Goal: Complete application form

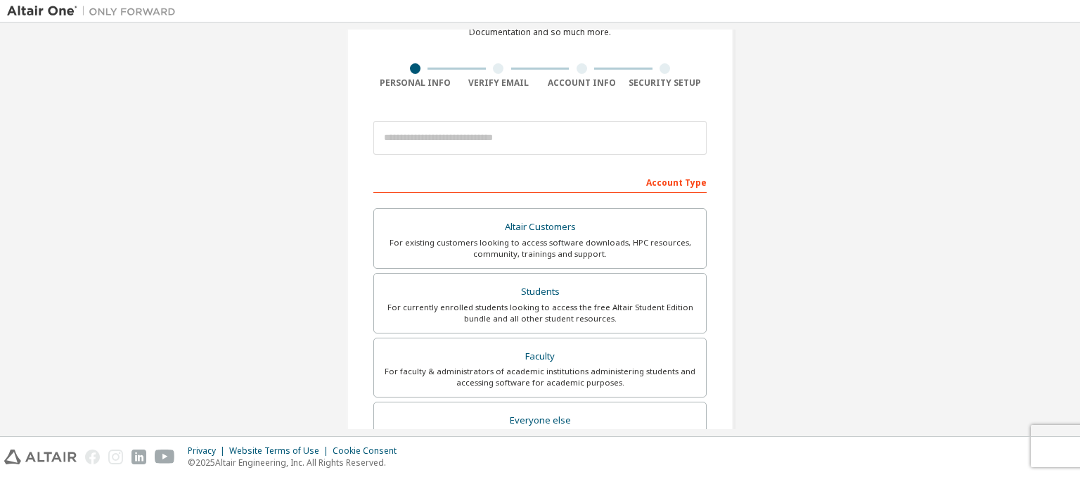
scroll to position [84, 0]
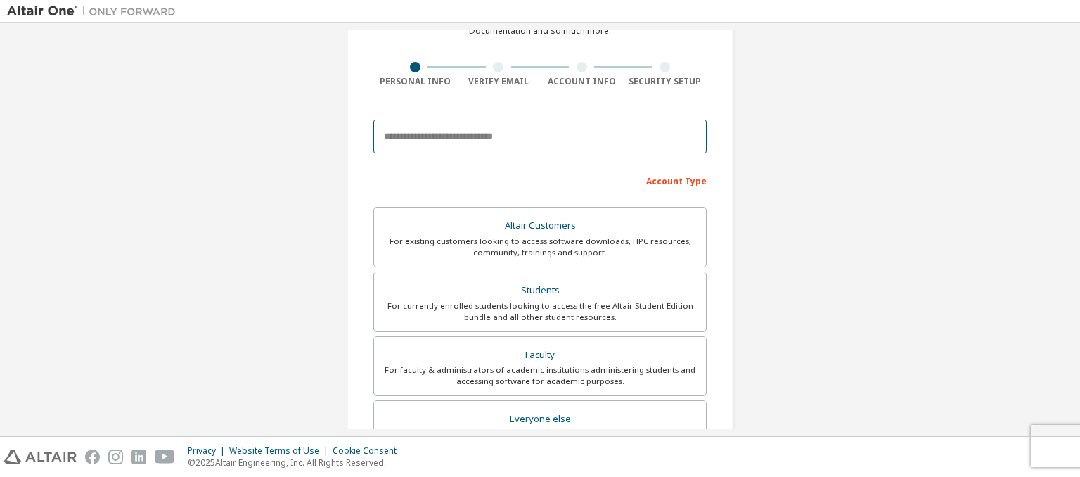
click at [463, 136] on input "email" at bounding box center [539, 137] width 333 height 34
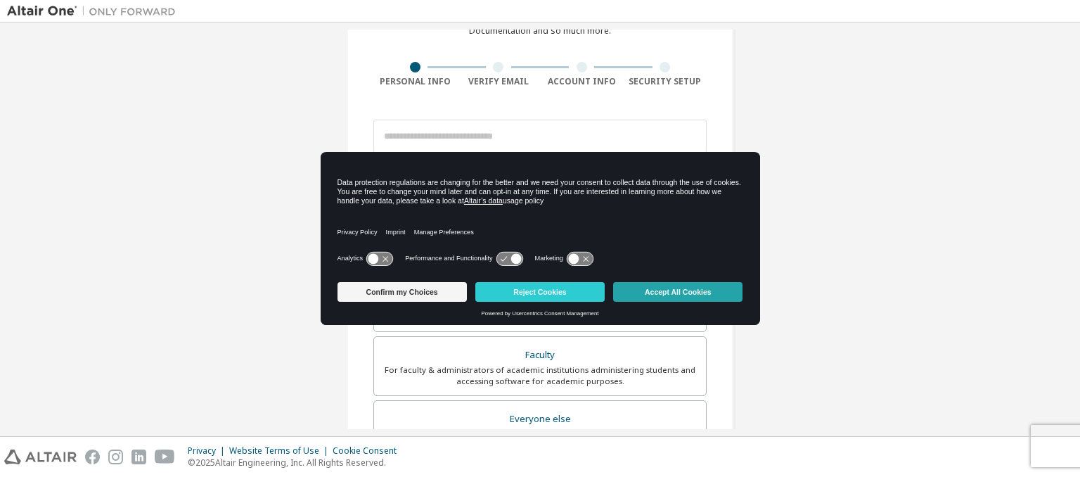
click at [636, 289] on button "Accept All Cookies" at bounding box center [677, 292] width 129 height 20
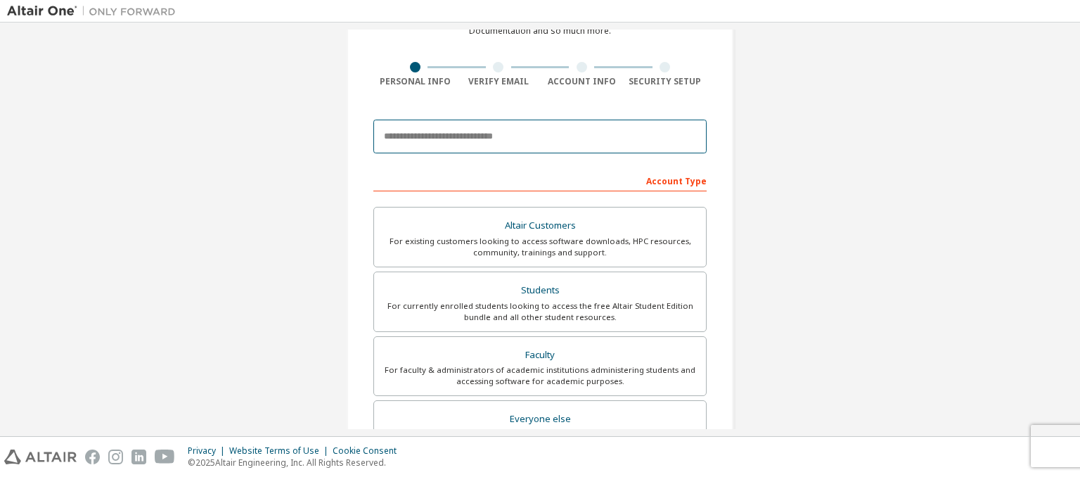
click at [526, 130] on input "email" at bounding box center [539, 137] width 333 height 34
type input "*"
drag, startPoint x: 440, startPoint y: 133, endPoint x: 345, endPoint y: 134, distance: 95.0
click at [347, 134] on div "**********" at bounding box center [540, 317] width 387 height 711
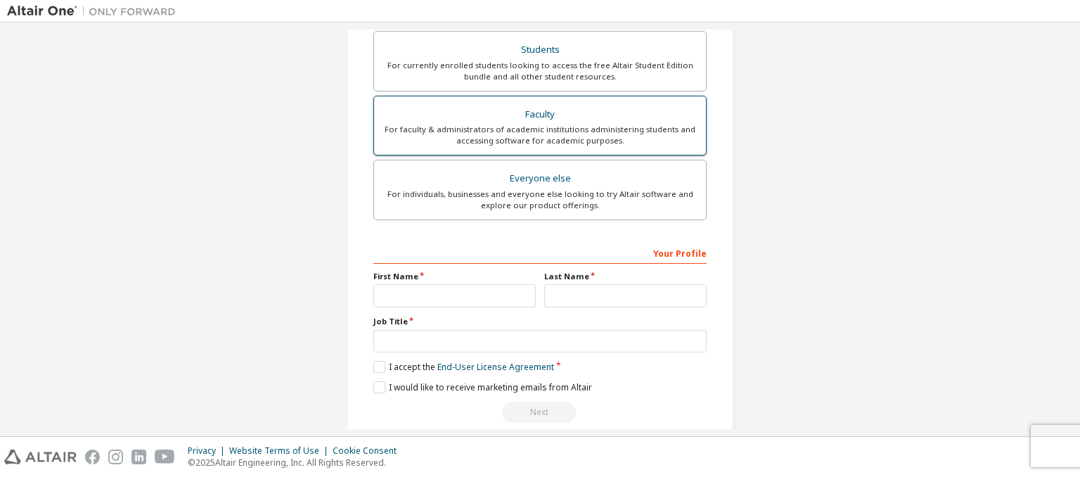
scroll to position [343, 0]
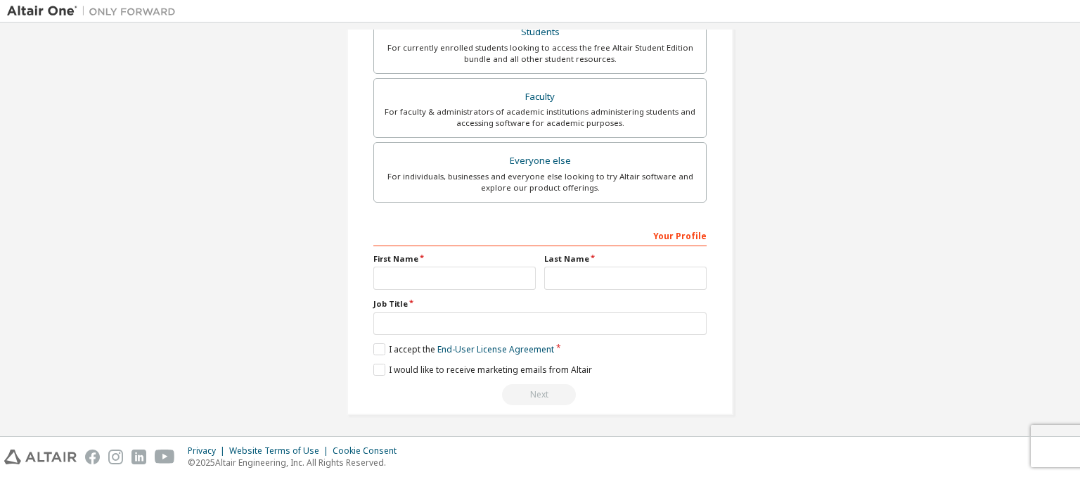
type input "**********"
click at [467, 279] on input "text" at bounding box center [454, 278] width 162 height 23
type input "********"
click at [563, 274] on input "text" at bounding box center [625, 278] width 162 height 23
type input "*****"
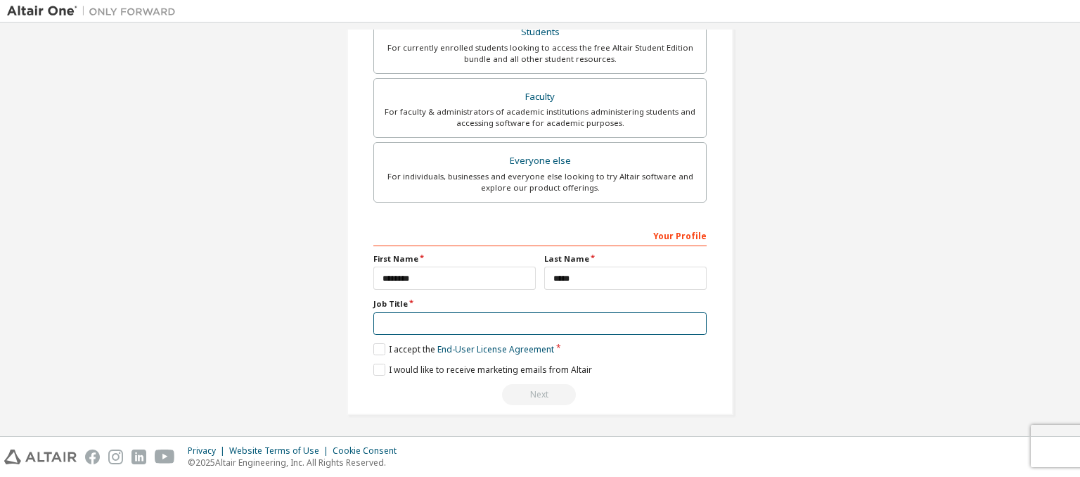
click at [435, 321] on input "text" at bounding box center [539, 323] width 333 height 23
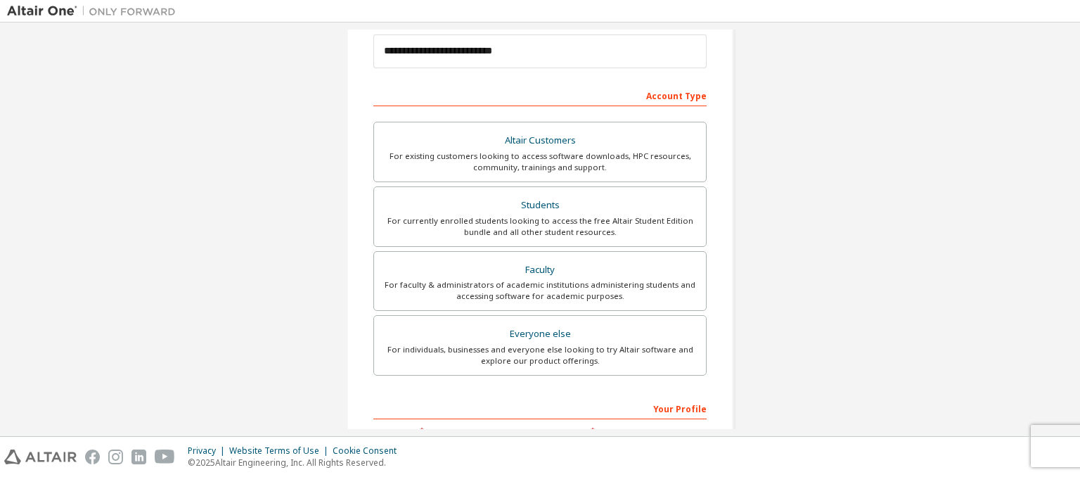
scroll to position [169, 0]
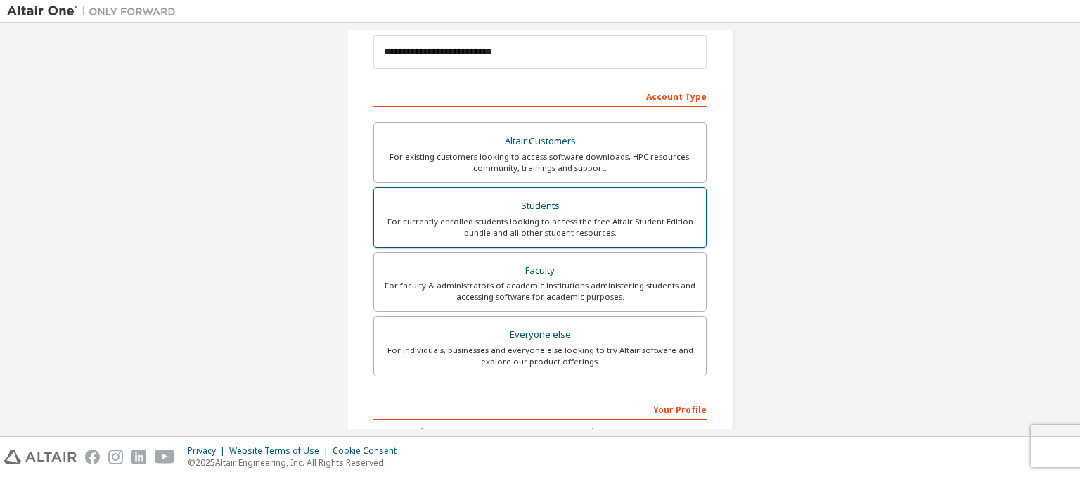
click at [542, 217] on div "For currently enrolled students looking to access the free Altair Student Editi…" at bounding box center [540, 227] width 315 height 23
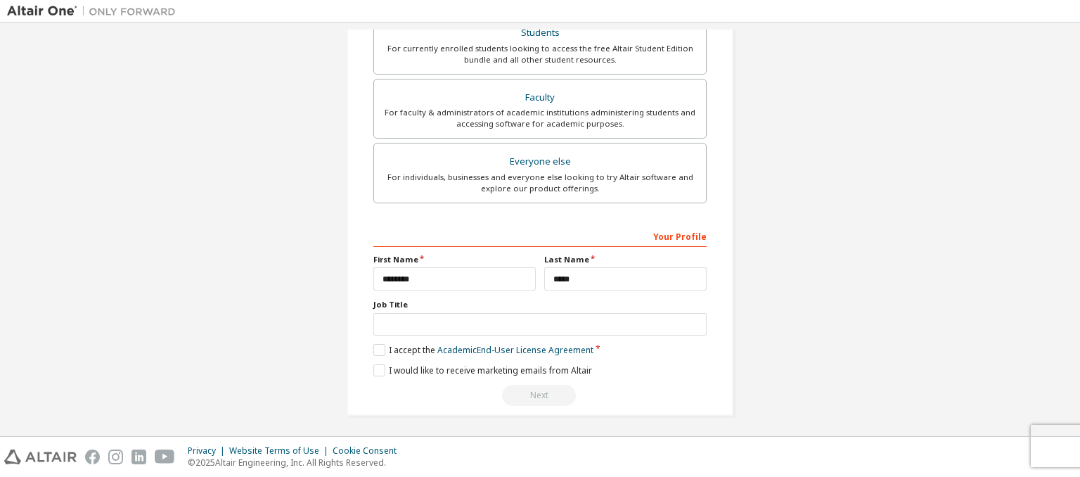
scroll to position [343, 0]
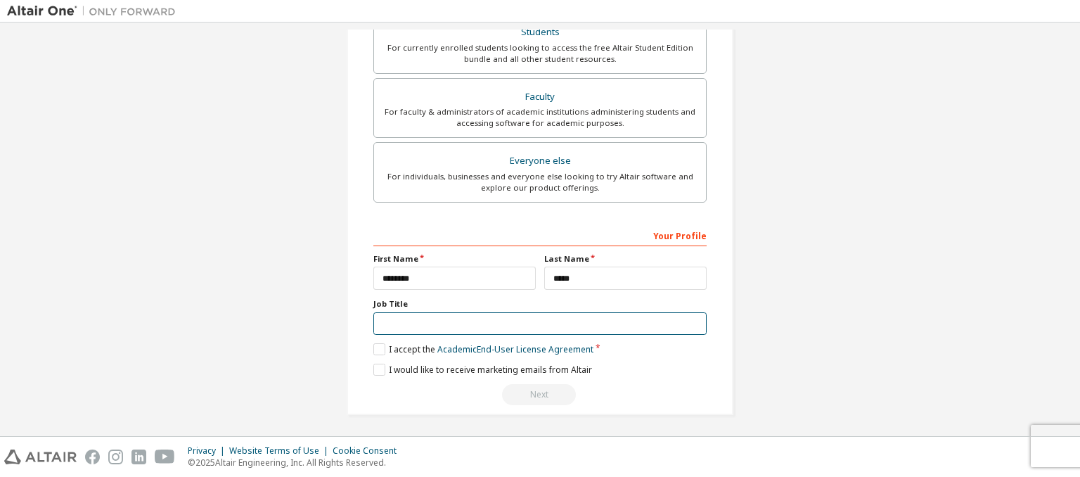
click at [469, 328] on input "text" at bounding box center [539, 323] width 333 height 23
type input "********"
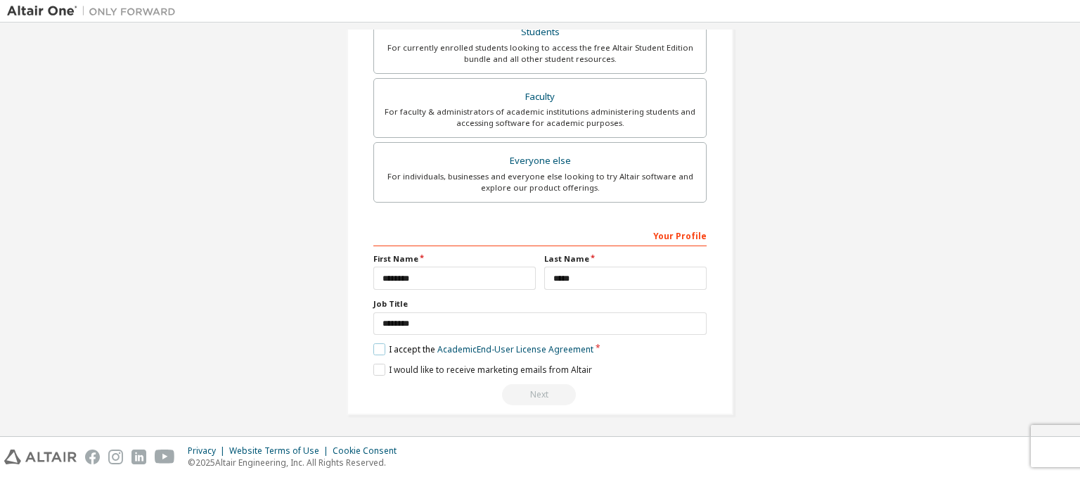
click at [373, 350] on label "I accept the Academic End-User License Agreement" at bounding box center [483, 349] width 220 height 12
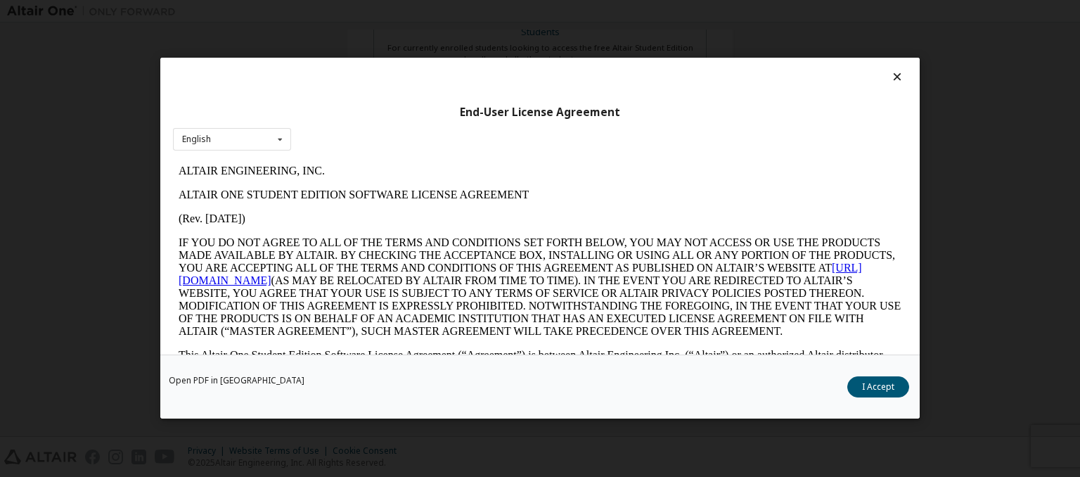
scroll to position [0, 0]
click at [862, 390] on button "I Accept" at bounding box center [879, 387] width 62 height 21
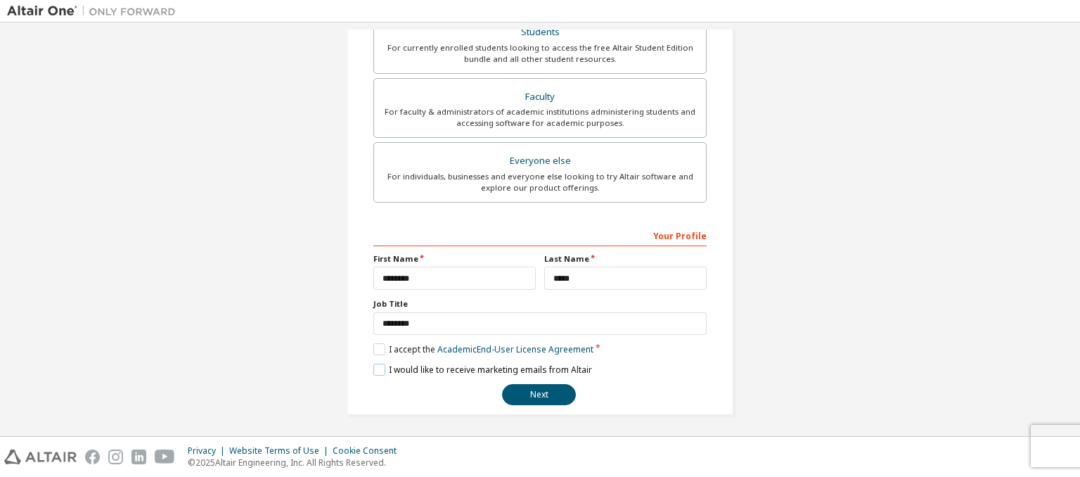
click at [376, 370] on label "I would like to receive marketing emails from Altair" at bounding box center [482, 370] width 219 height 12
click at [550, 390] on button "Next" at bounding box center [539, 394] width 74 height 21
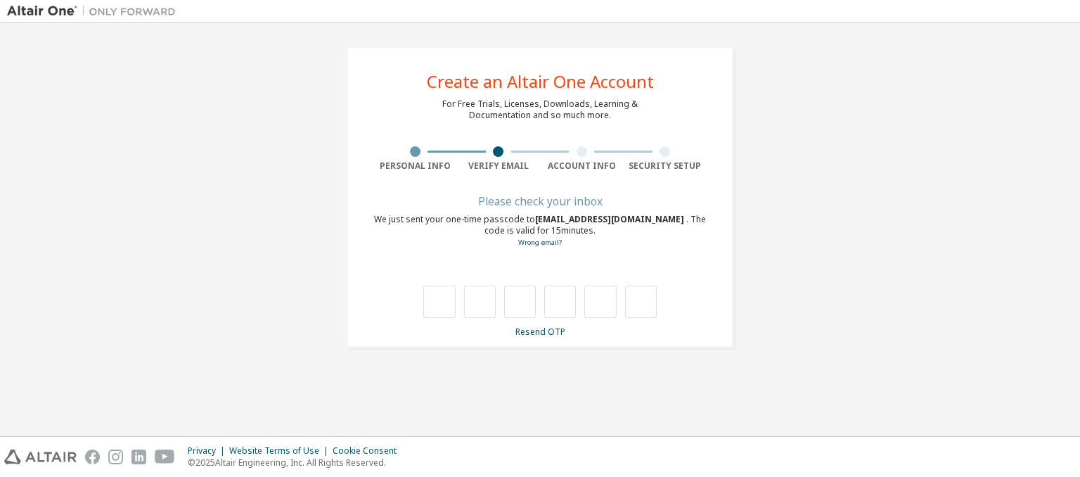
type input "*"
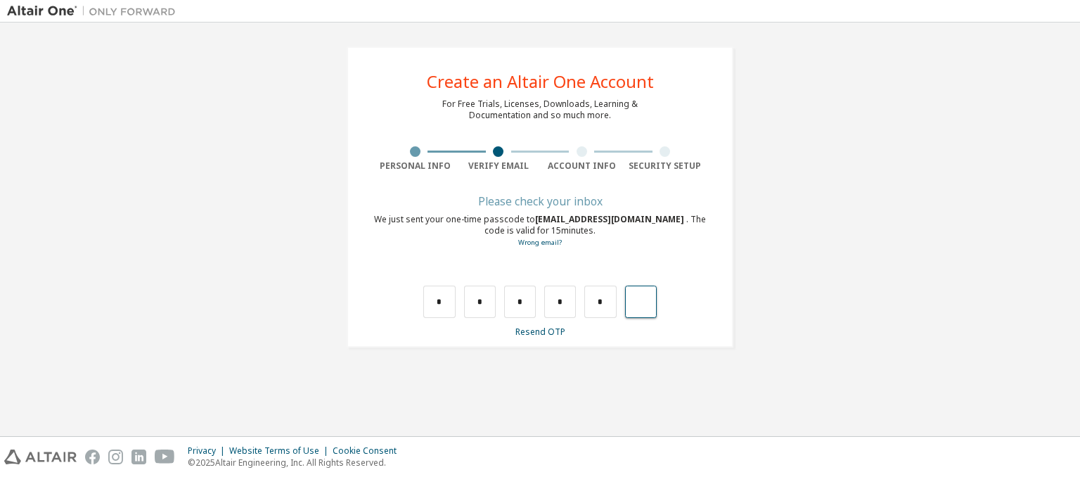
type input "*"
